Goal: Task Accomplishment & Management: Manage account settings

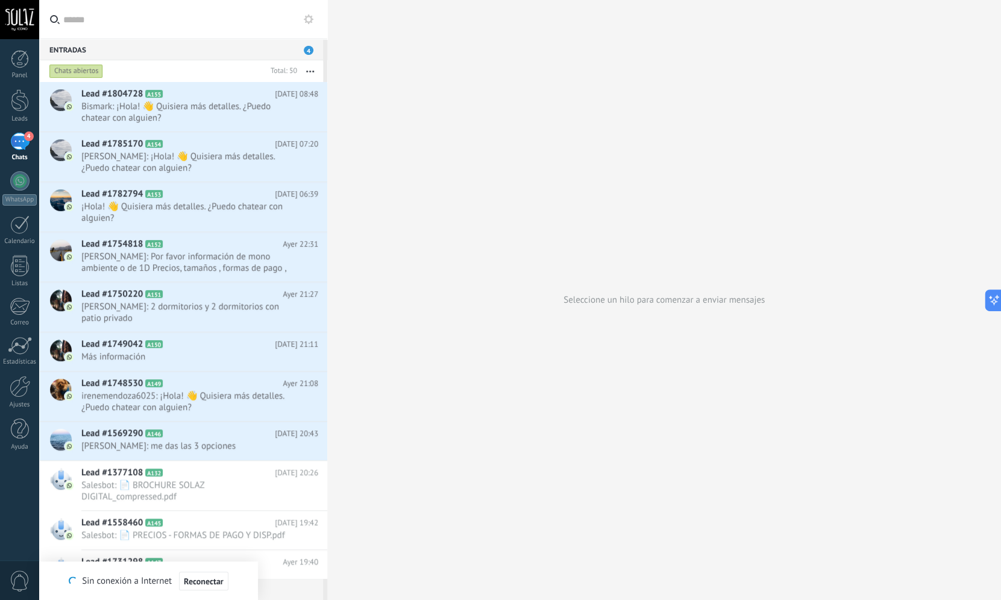
click at [22, 142] on div "4" at bounding box center [19, 141] width 19 height 17
click at [205, 442] on span "[PERSON_NAME]: me das las 3 opciones" at bounding box center [188, 445] width 214 height 11
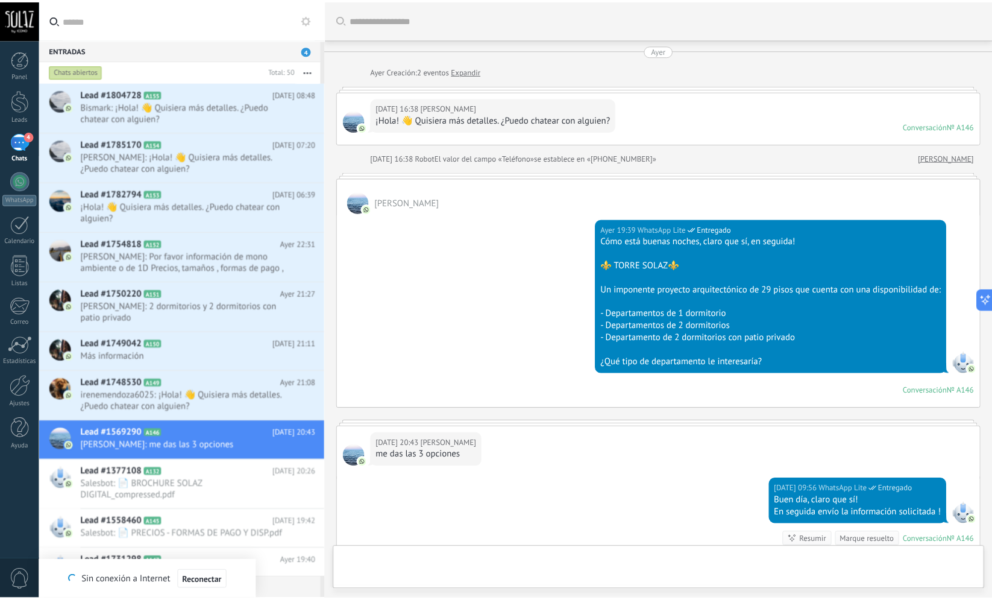
scroll to position [171, 0]
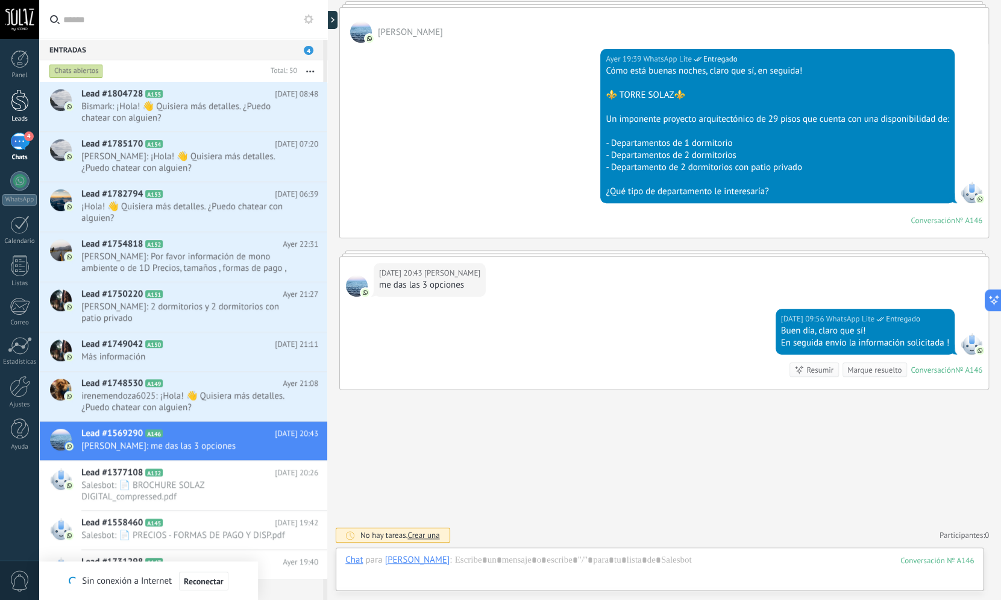
click at [25, 95] on div at bounding box center [20, 100] width 18 height 22
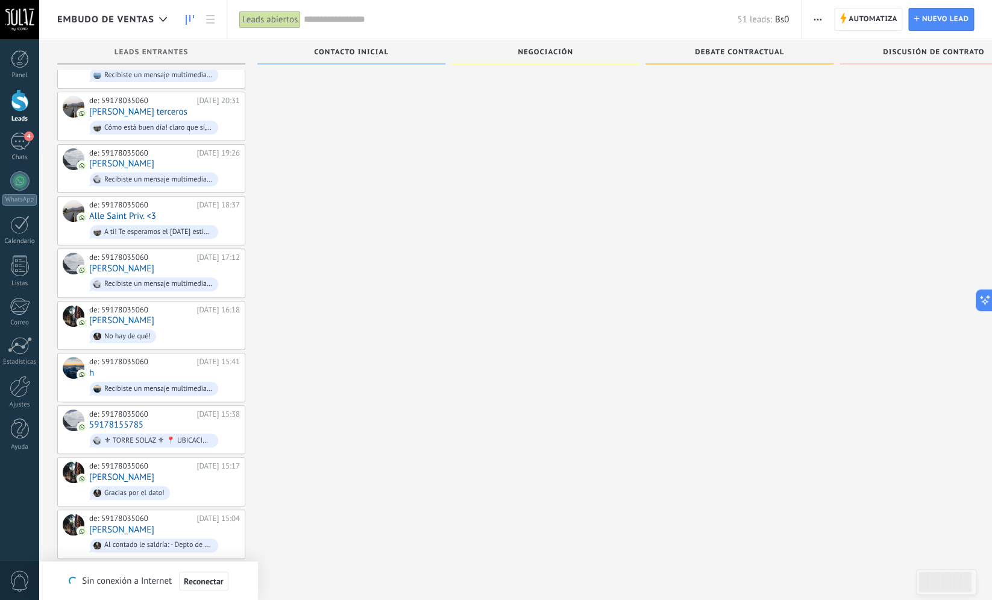
scroll to position [2086, 0]
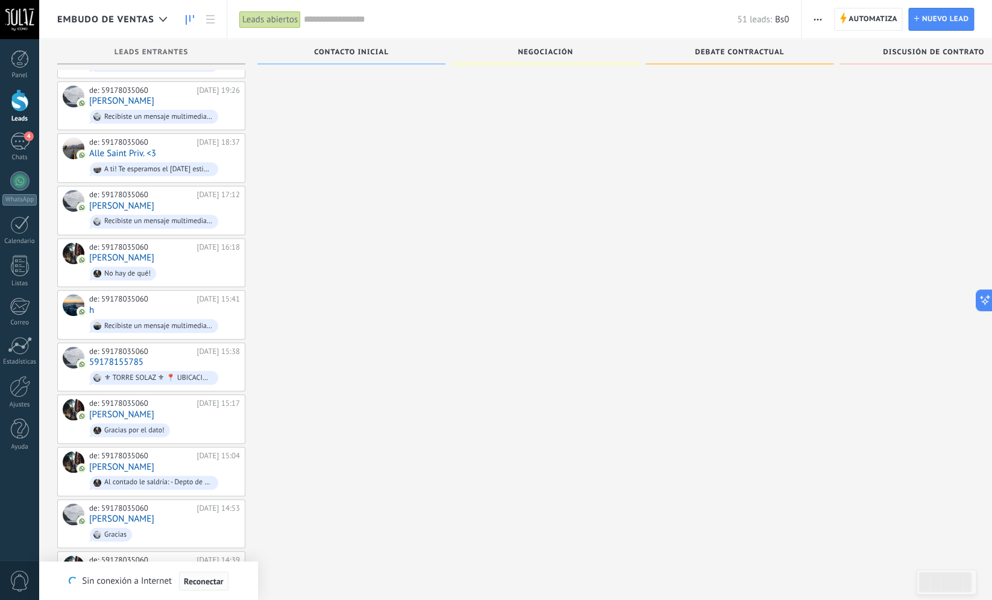
click at [185, 583] on span "Reconectar" at bounding box center [204, 581] width 40 height 8
click at [862, 25] on span "Automatiza" at bounding box center [873, 19] width 49 height 22
